Goal: Task Accomplishment & Management: Manage account settings

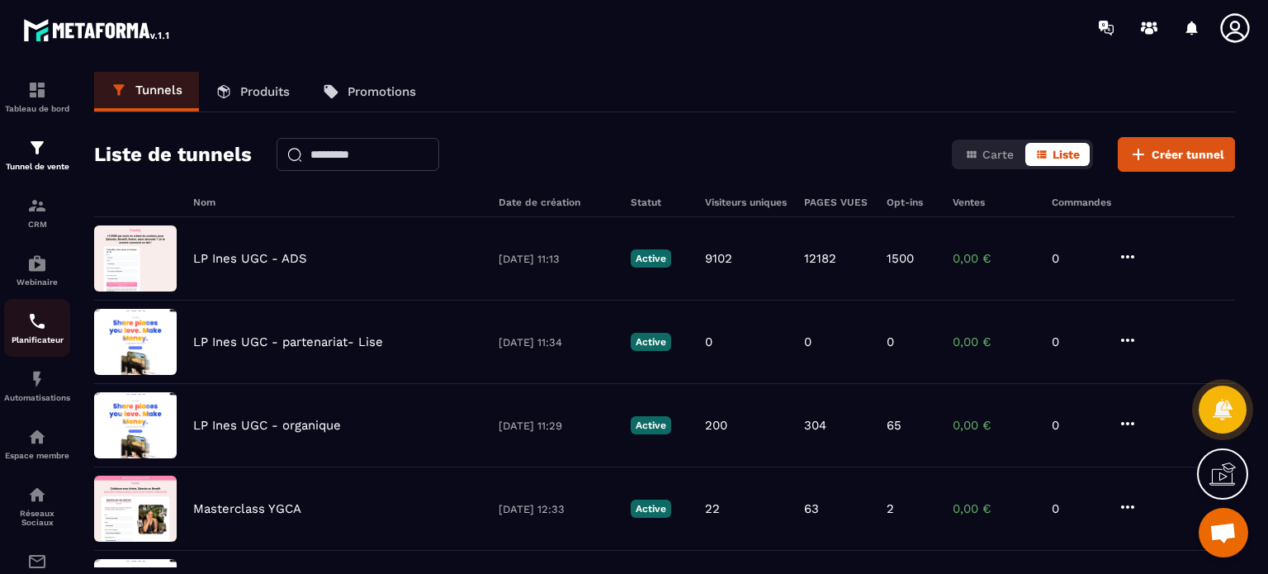
click at [38, 325] on img at bounding box center [37, 321] width 20 height 20
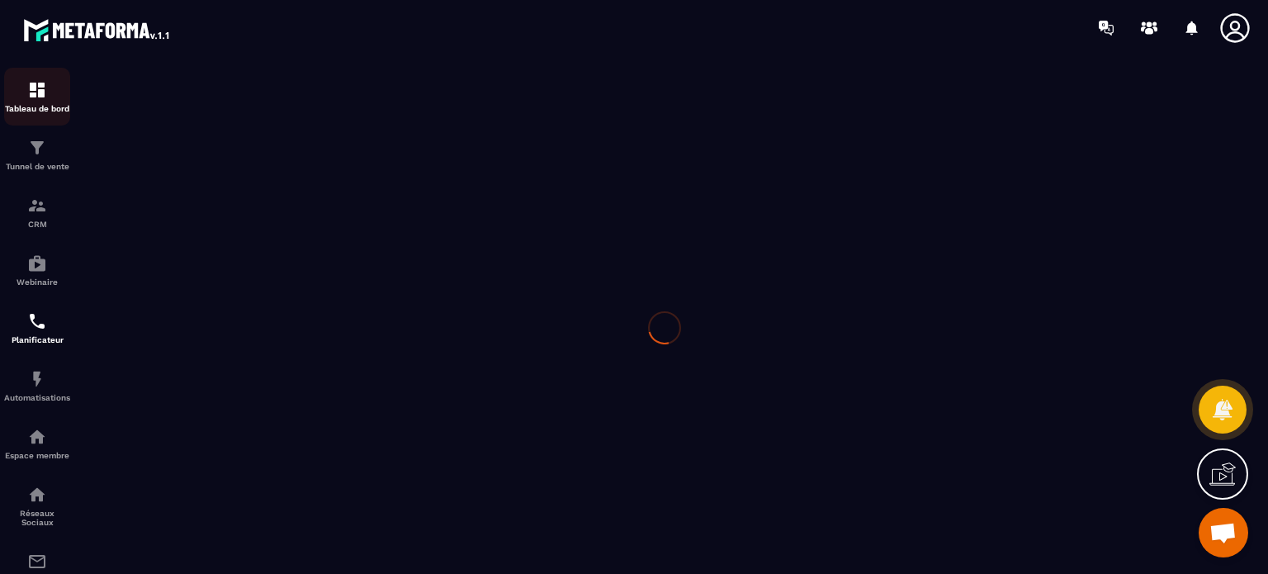
click at [43, 91] on img at bounding box center [37, 90] width 20 height 20
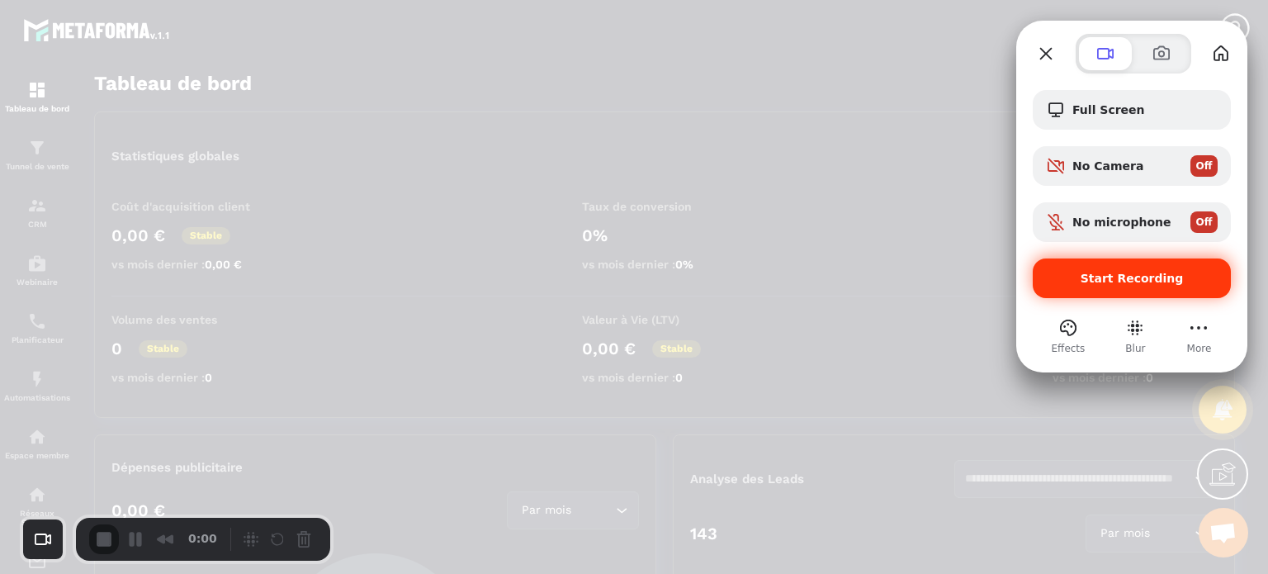
click at [1096, 277] on span "Start Recording" at bounding box center [1132, 278] width 103 height 13
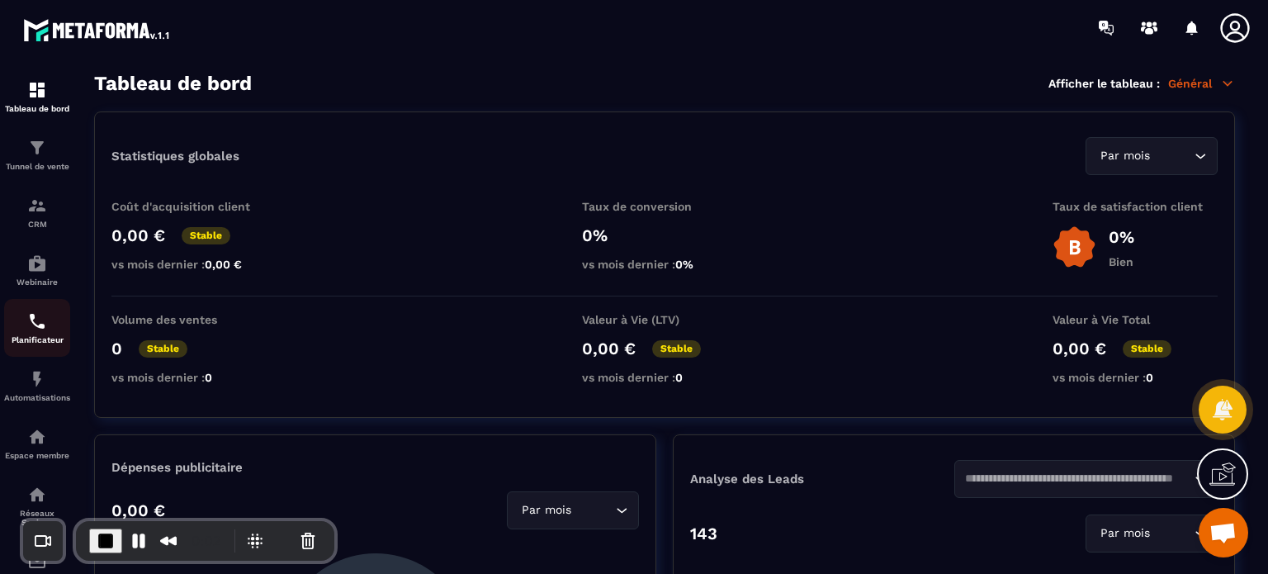
click at [46, 331] on img at bounding box center [37, 321] width 20 height 20
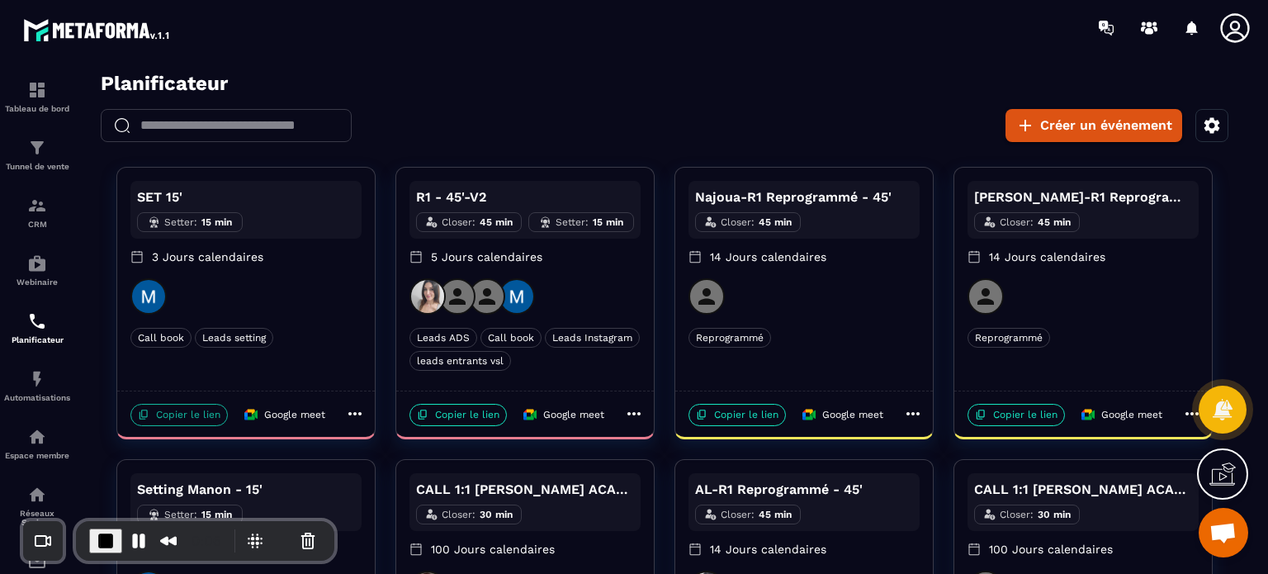
click at [186, 415] on p "Copier le lien" at bounding box center [178, 415] width 97 height 22
click at [159, 411] on p "Copier le lien" at bounding box center [178, 415] width 97 height 22
click at [105, 534] on span "End Recording" at bounding box center [104, 539] width 20 height 20
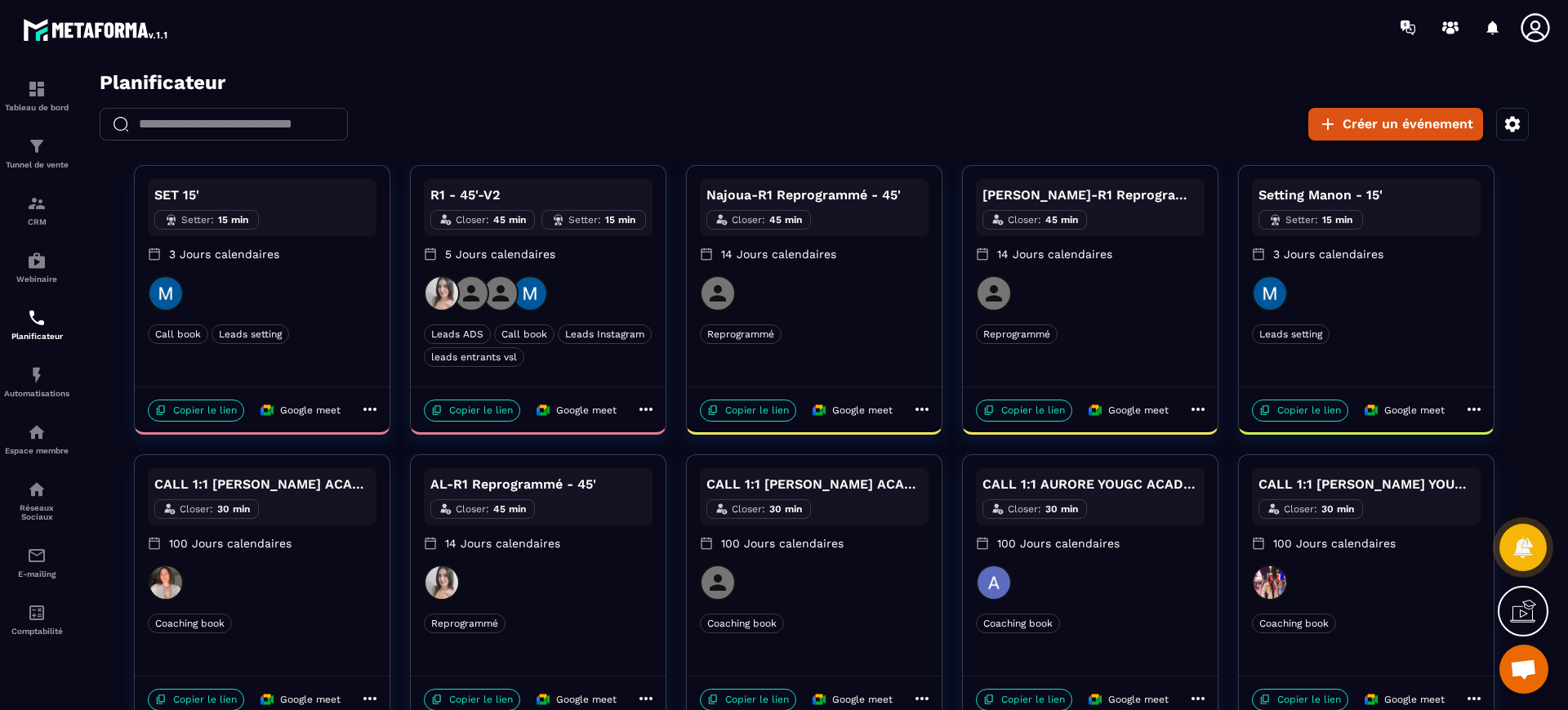
drag, startPoint x: 734, startPoint y: 98, endPoint x: 97, endPoint y: 541, distance: 775.9
click at [97, 541] on div "SET 15' Setter : 15 min 3 Jours calendaires Call book Leads setting Call book L…" at bounding box center [814, 588] width 1474 height 847
click at [1254, 24] on icon at bounding box center [1534, 27] width 29 height 29
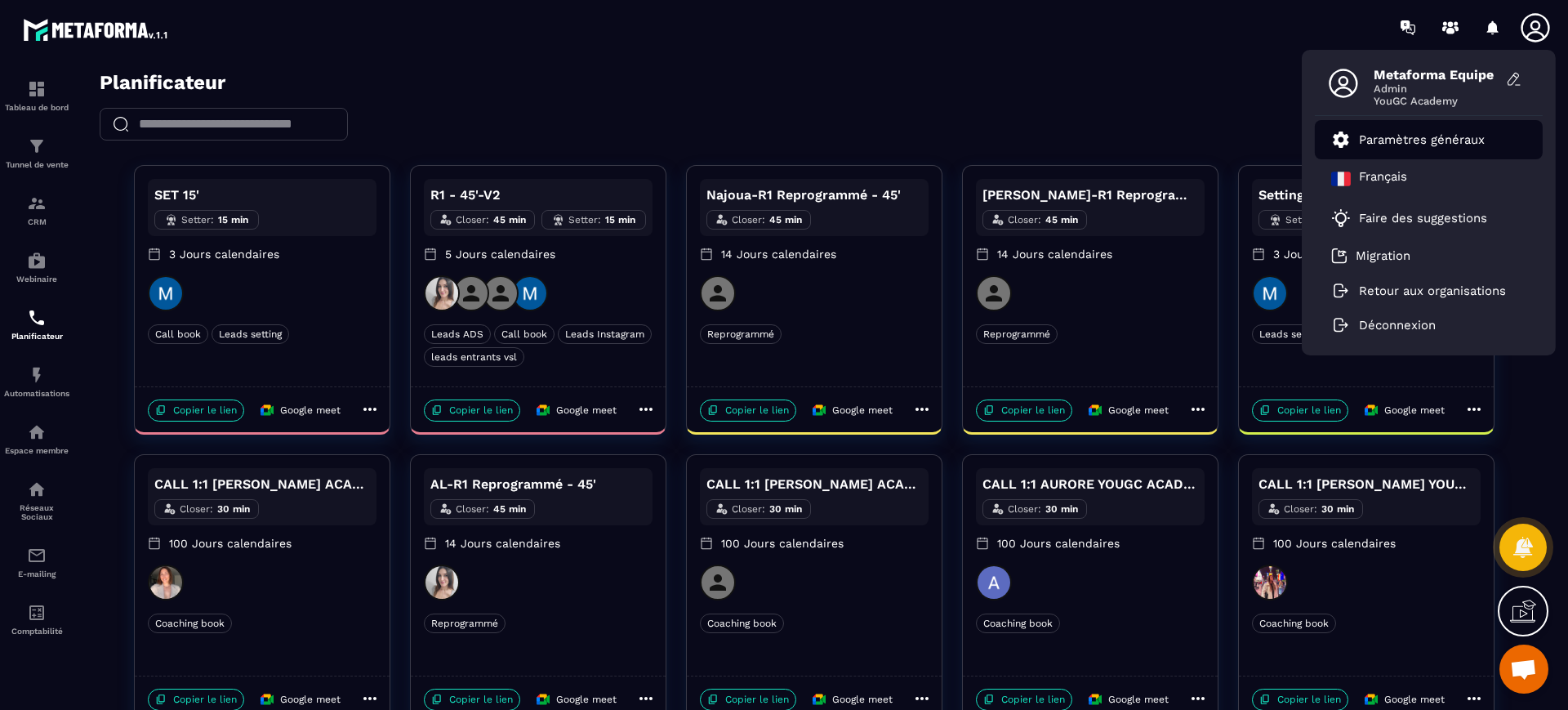
click at [1254, 122] on li "Paramètres généraux" at bounding box center [1429, 139] width 227 height 40
click at [1254, 147] on link "Paramètres généraux" at bounding box center [1407, 139] width 153 height 20
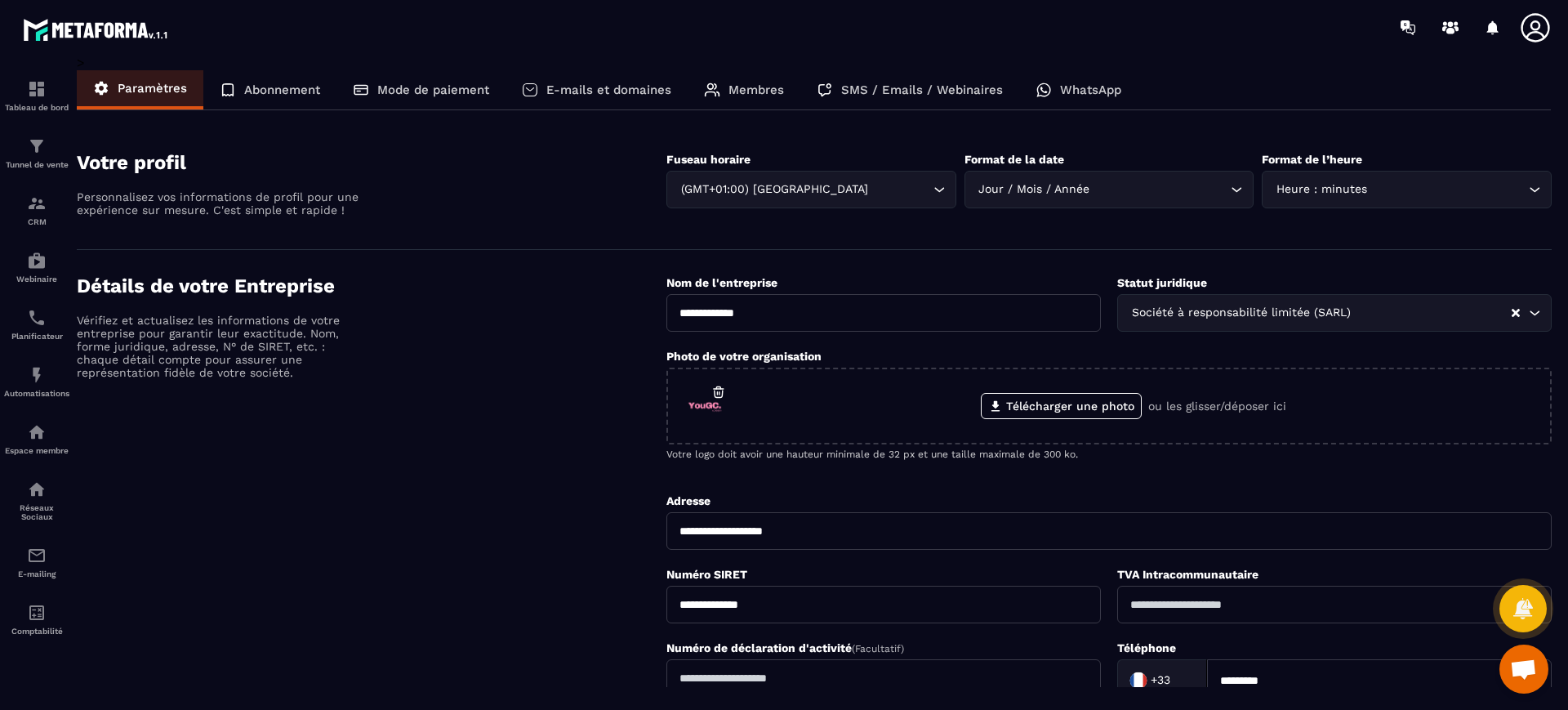
click at [775, 89] on p "Membres" at bounding box center [756, 89] width 55 height 15
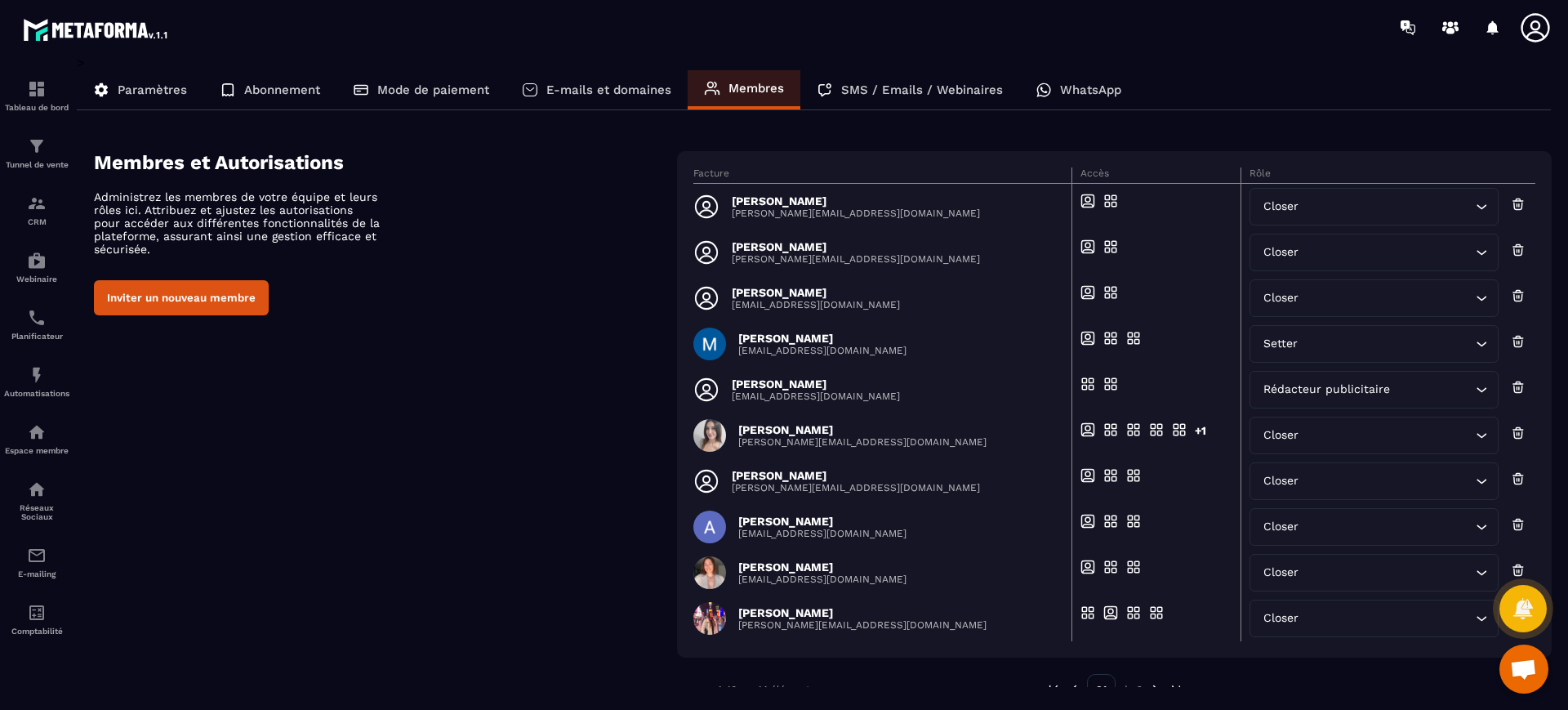
click at [850, 95] on p "SMS / Emails / Webinaires" at bounding box center [922, 89] width 162 height 15
